Goal: Information Seeking & Learning: Learn about a topic

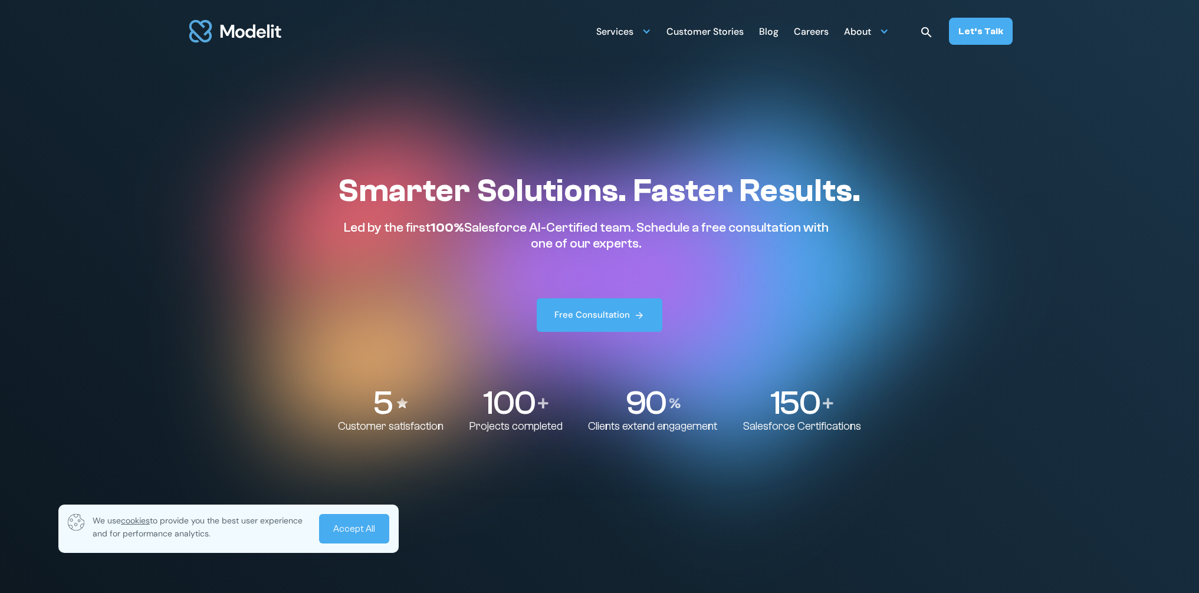
click at [340, 529] on link "Accept All" at bounding box center [354, 528] width 70 height 29
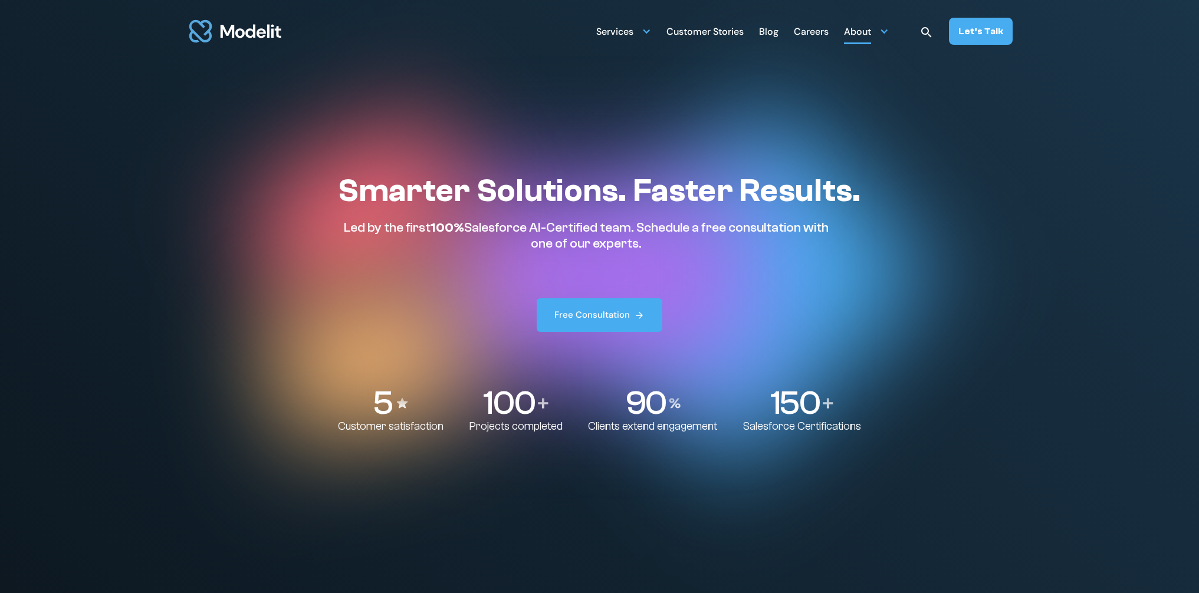
click at [853, 31] on div "About" at bounding box center [857, 32] width 27 height 23
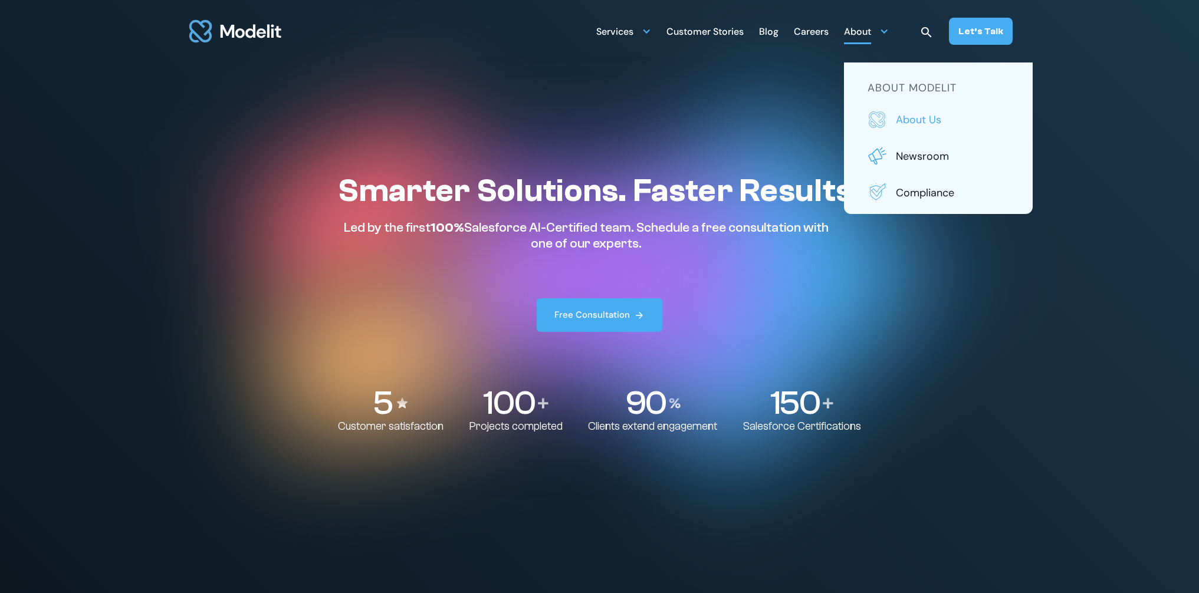
click at [936, 120] on p "About us" at bounding box center [952, 119] width 113 height 15
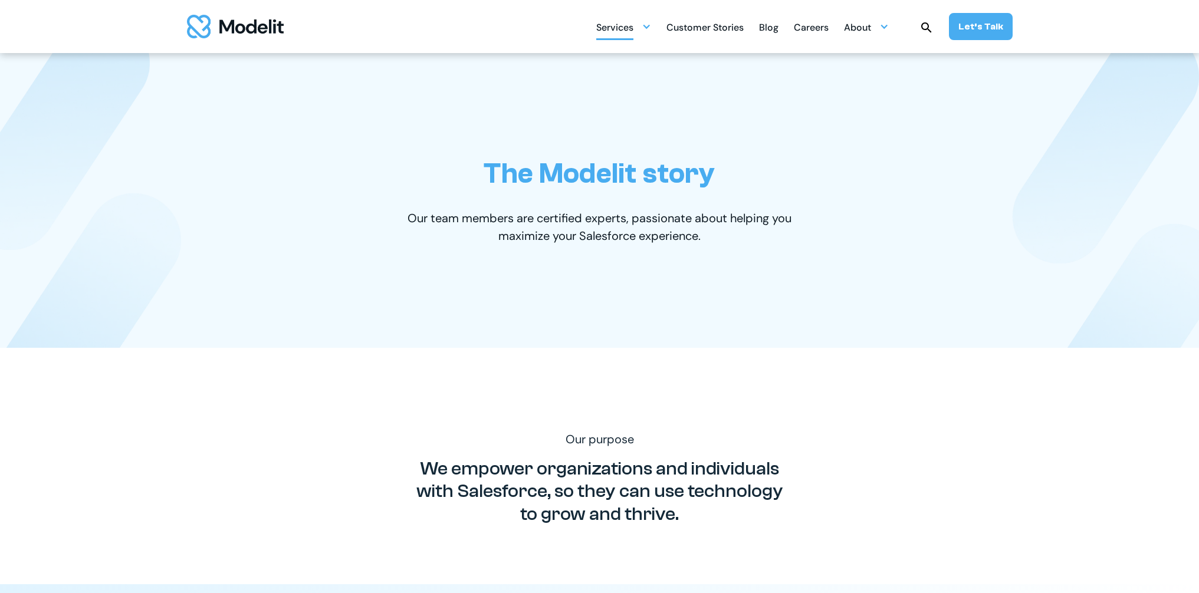
click at [649, 29] on div at bounding box center [646, 26] width 9 height 9
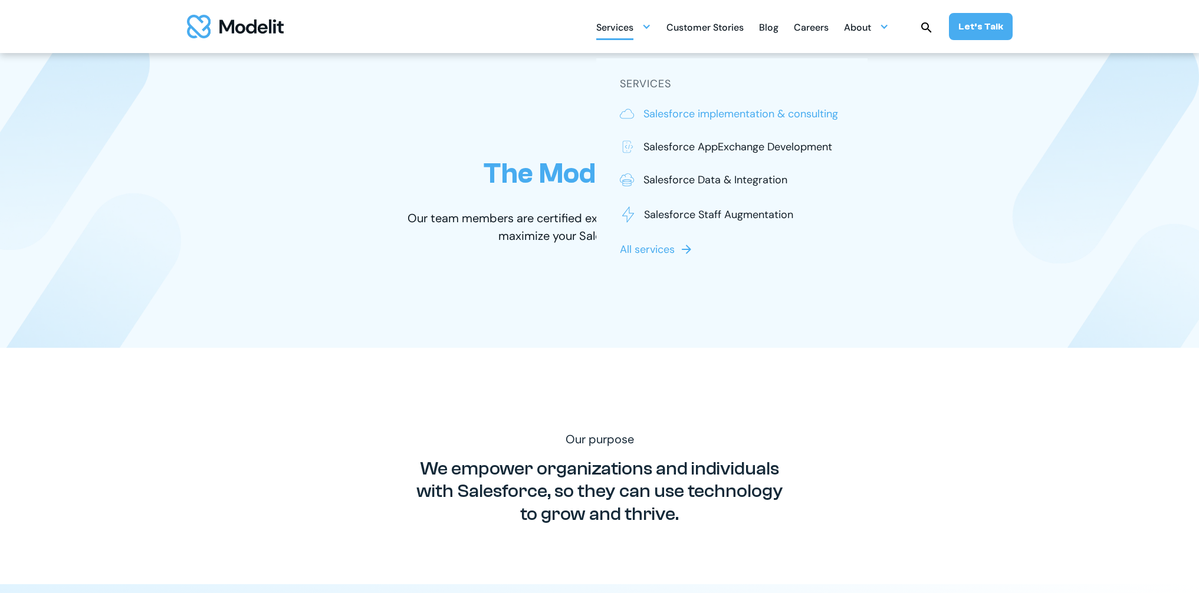
click at [679, 115] on p "Salesforce implementation & consulting" at bounding box center [740, 113] width 195 height 15
